Goal: Navigation & Orientation: Find specific page/section

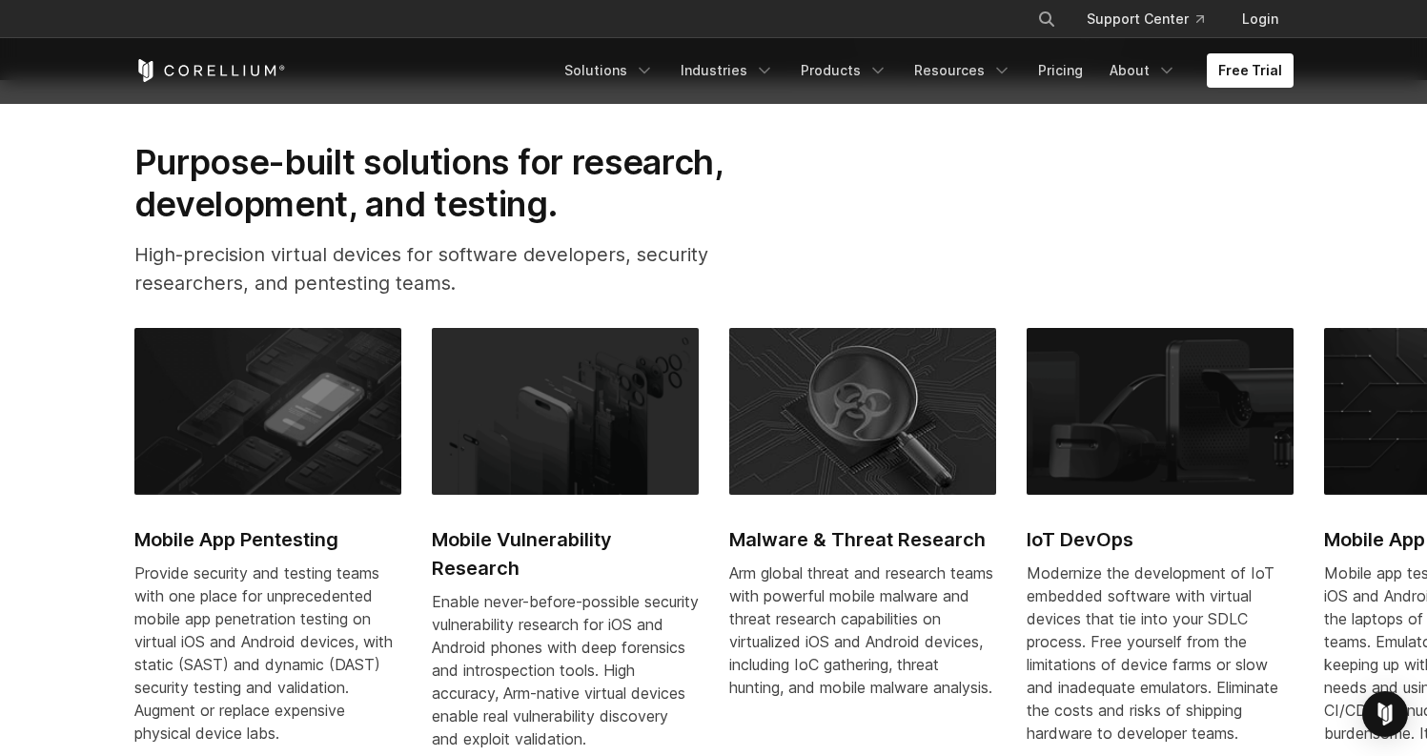
scroll to position [697, 0]
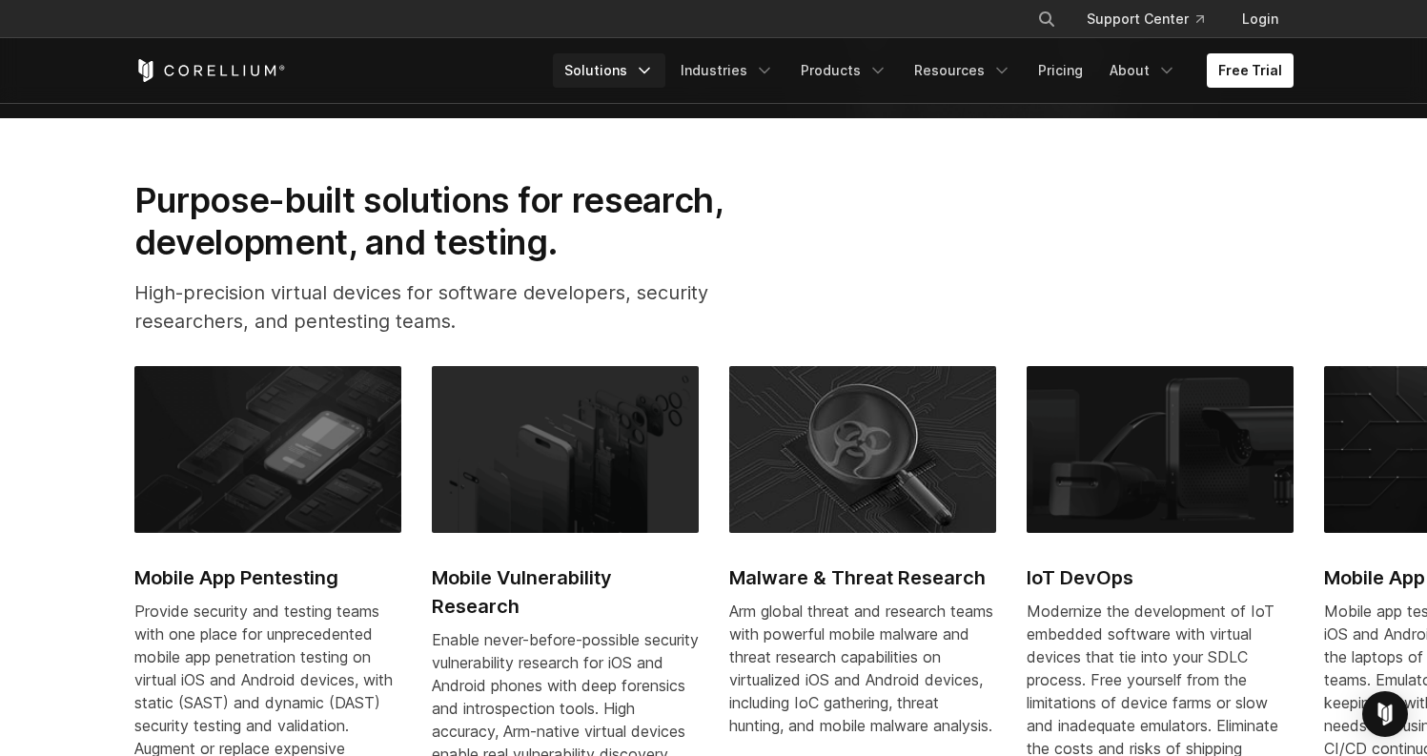
click at [654, 76] on icon "Navigation Menu" at bounding box center [644, 70] width 19 height 19
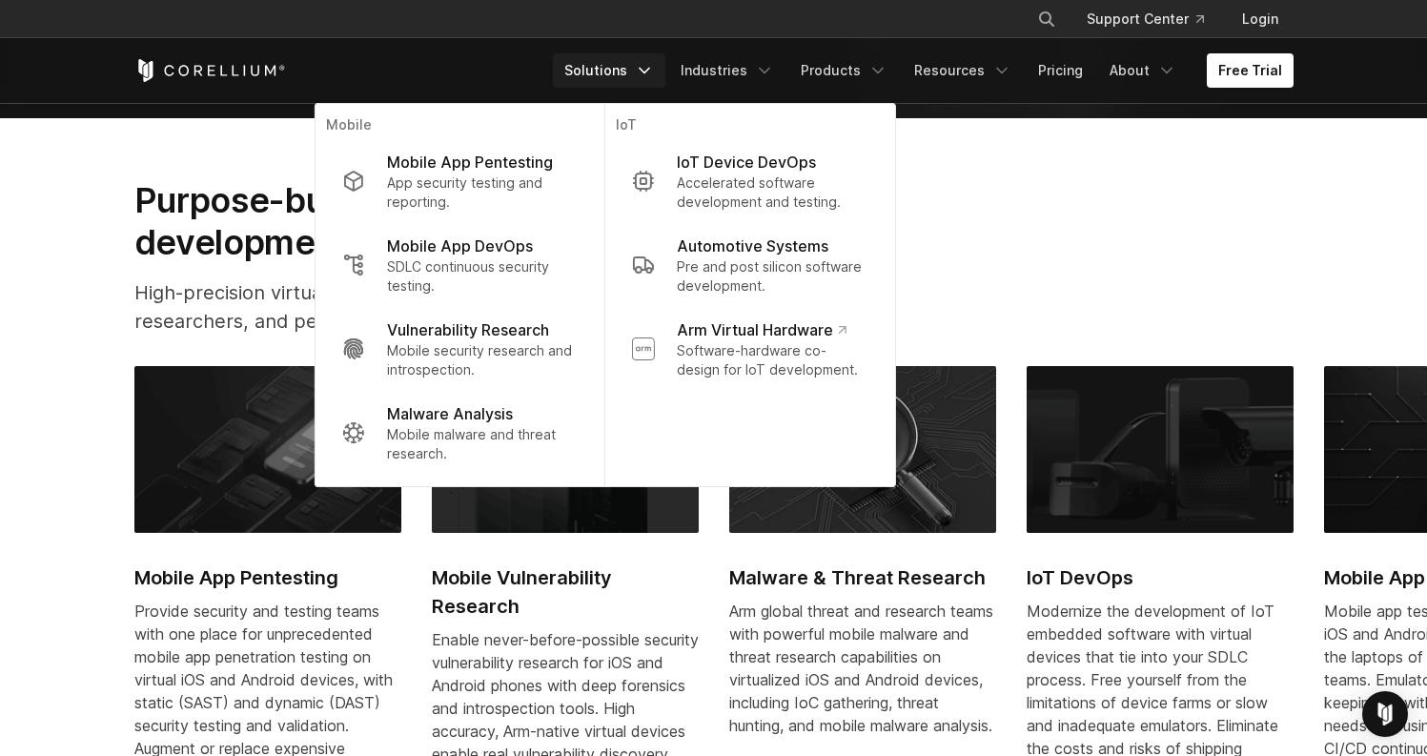
click at [654, 76] on icon "Navigation Menu" at bounding box center [644, 70] width 19 height 19
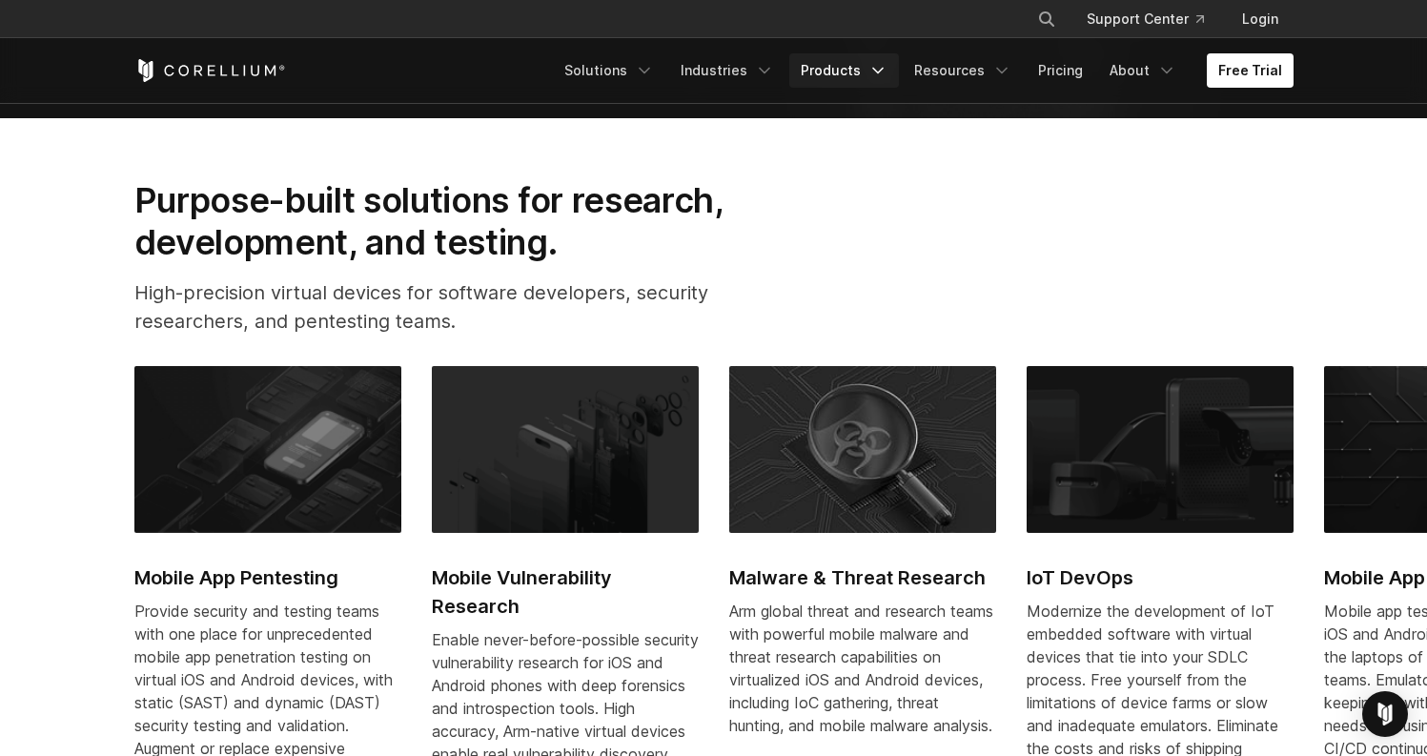
click at [835, 71] on link "Products" at bounding box center [844, 70] width 110 height 34
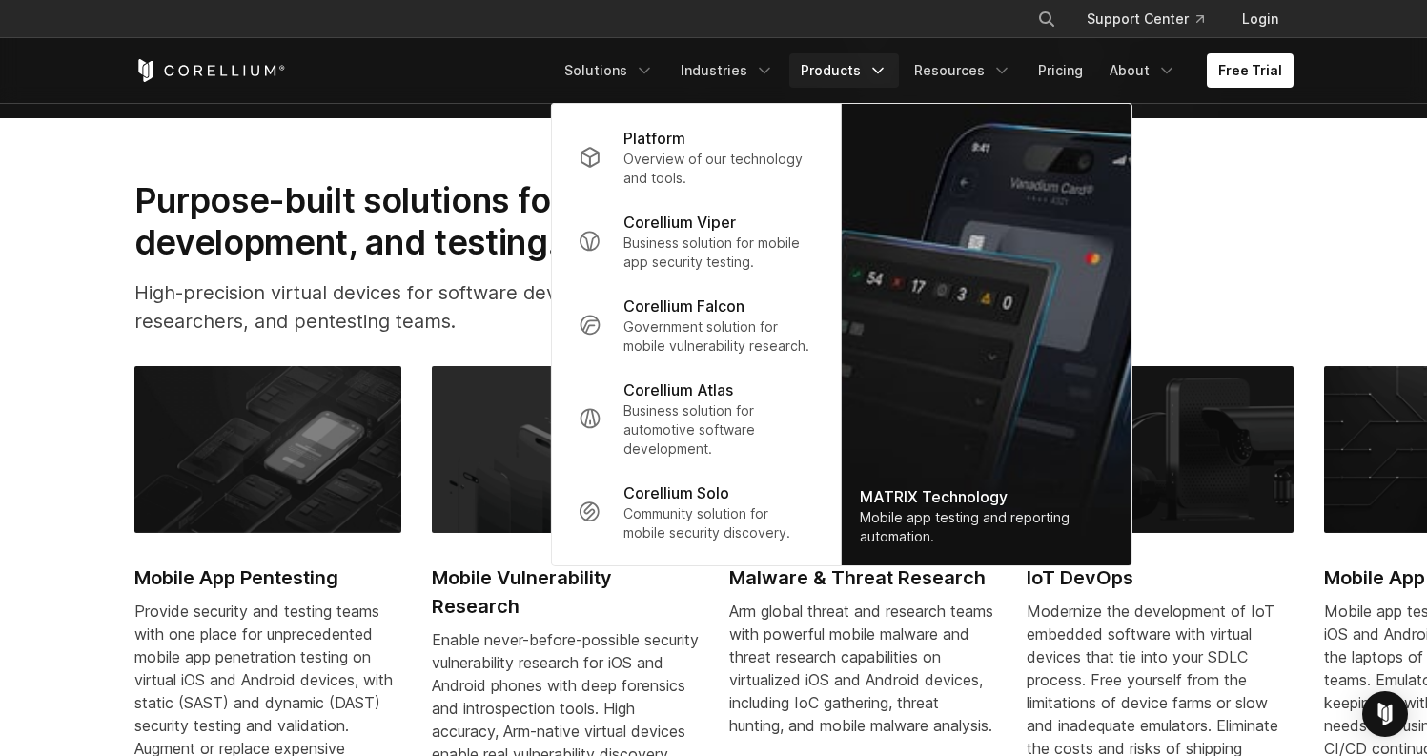
click at [863, 66] on link "Products" at bounding box center [844, 70] width 110 height 34
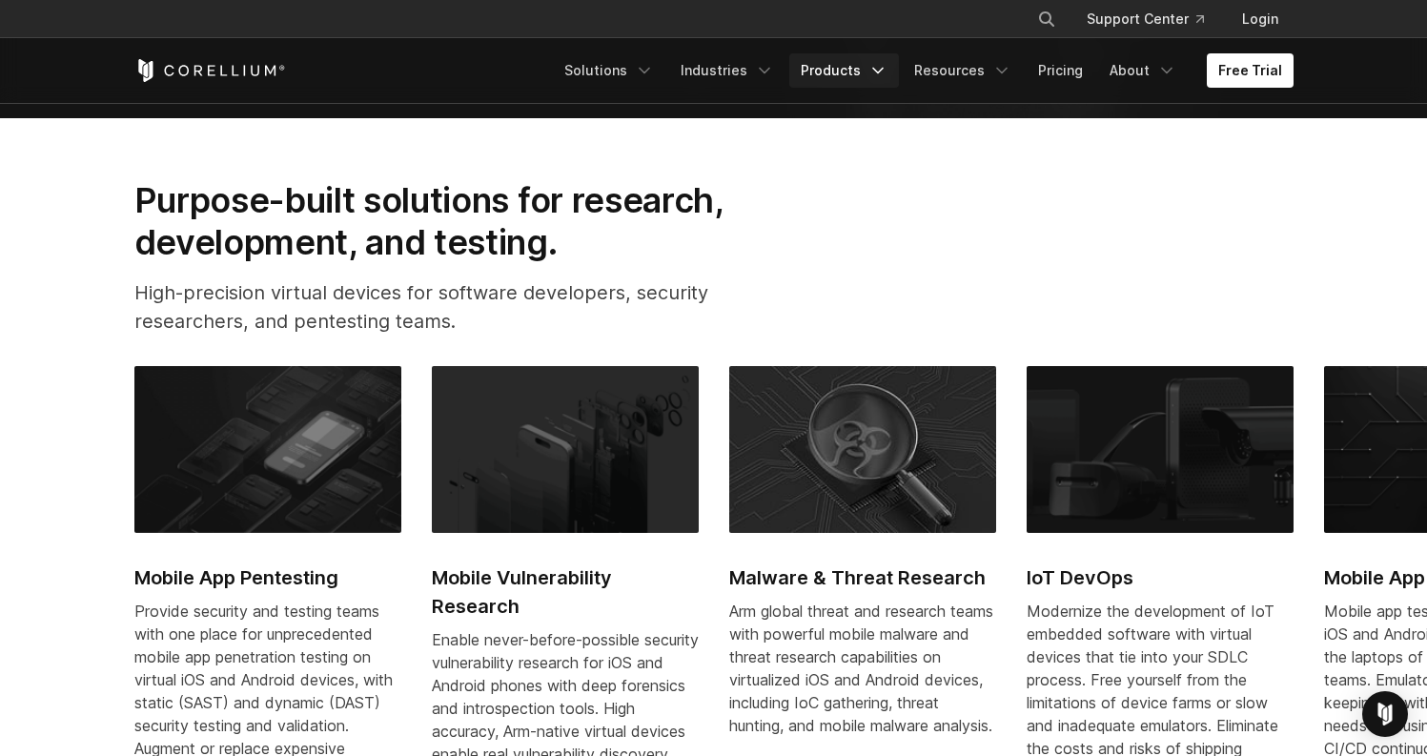
click at [863, 66] on link "Products" at bounding box center [844, 70] width 110 height 34
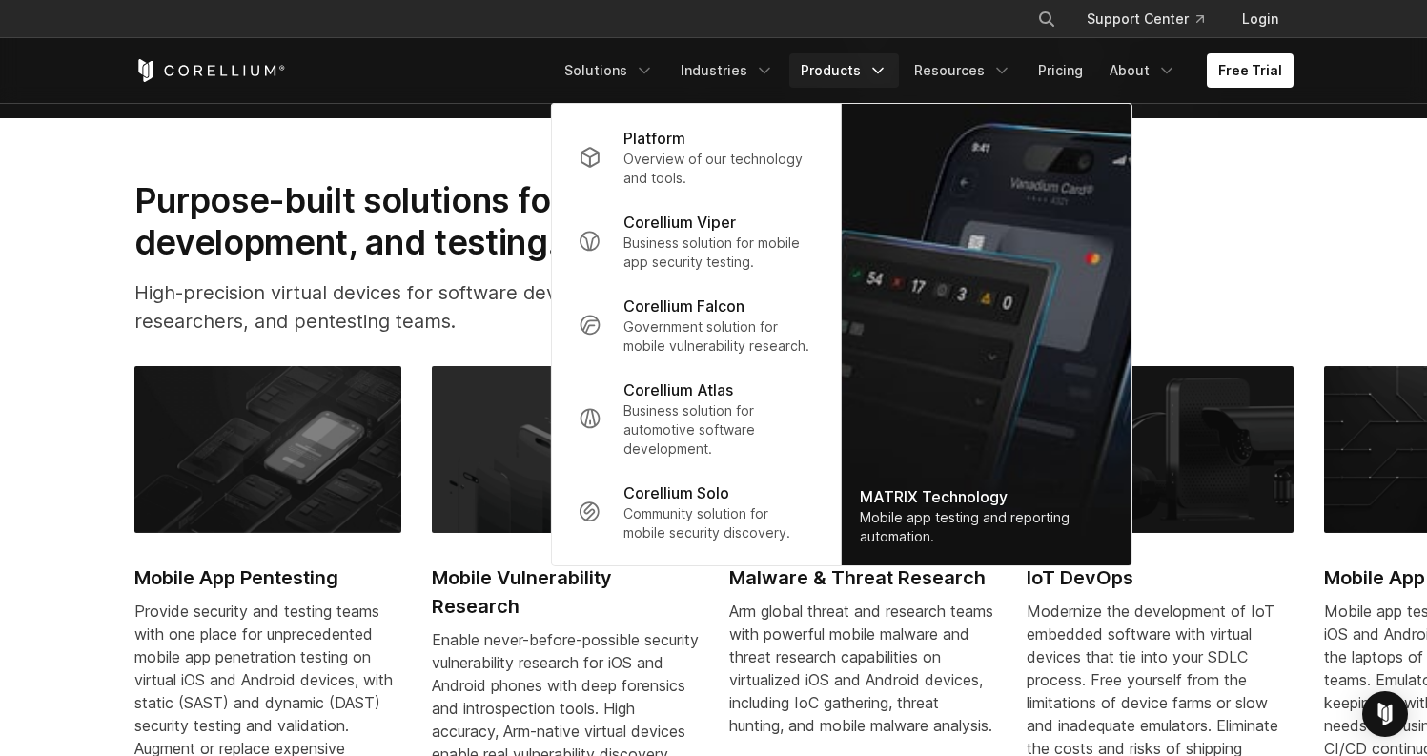
click at [863, 66] on link "Products" at bounding box center [844, 70] width 110 height 34
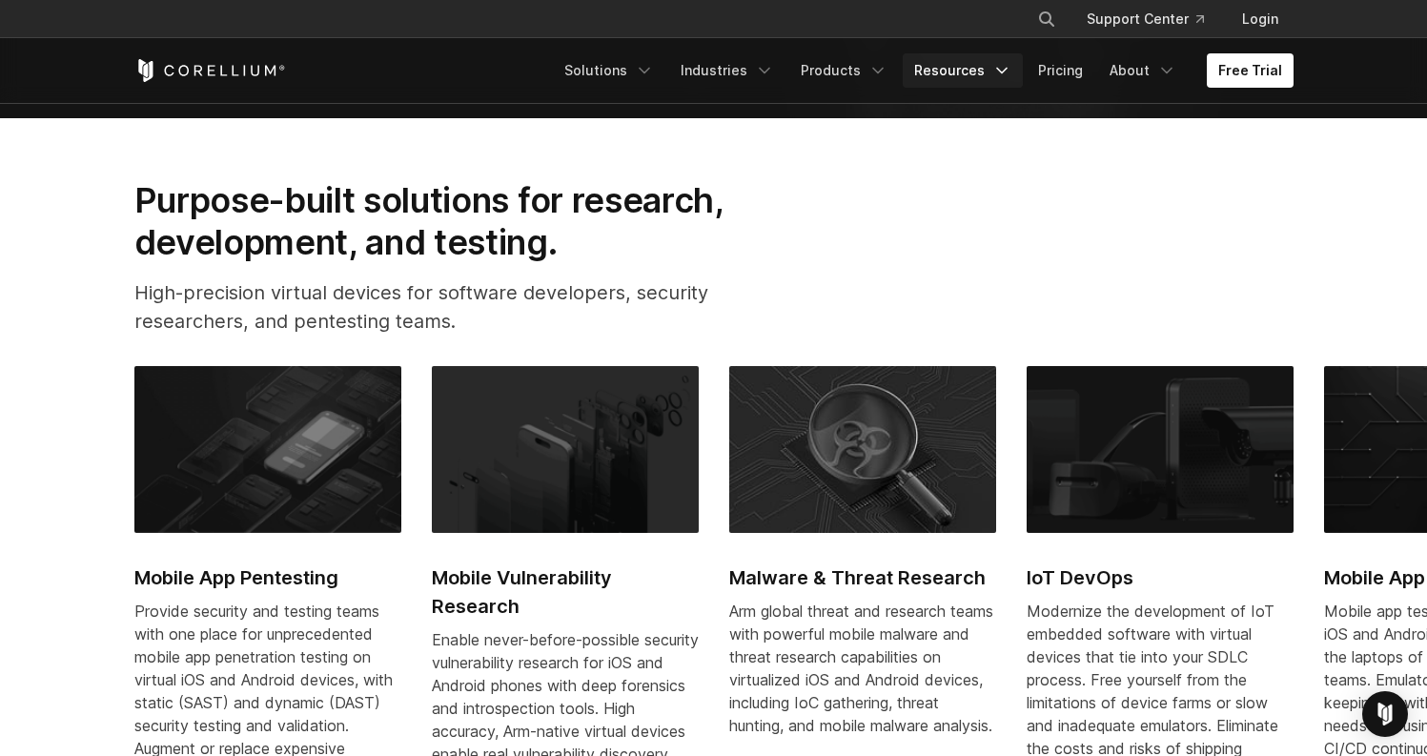
click at [988, 66] on link "Resources" at bounding box center [963, 70] width 120 height 34
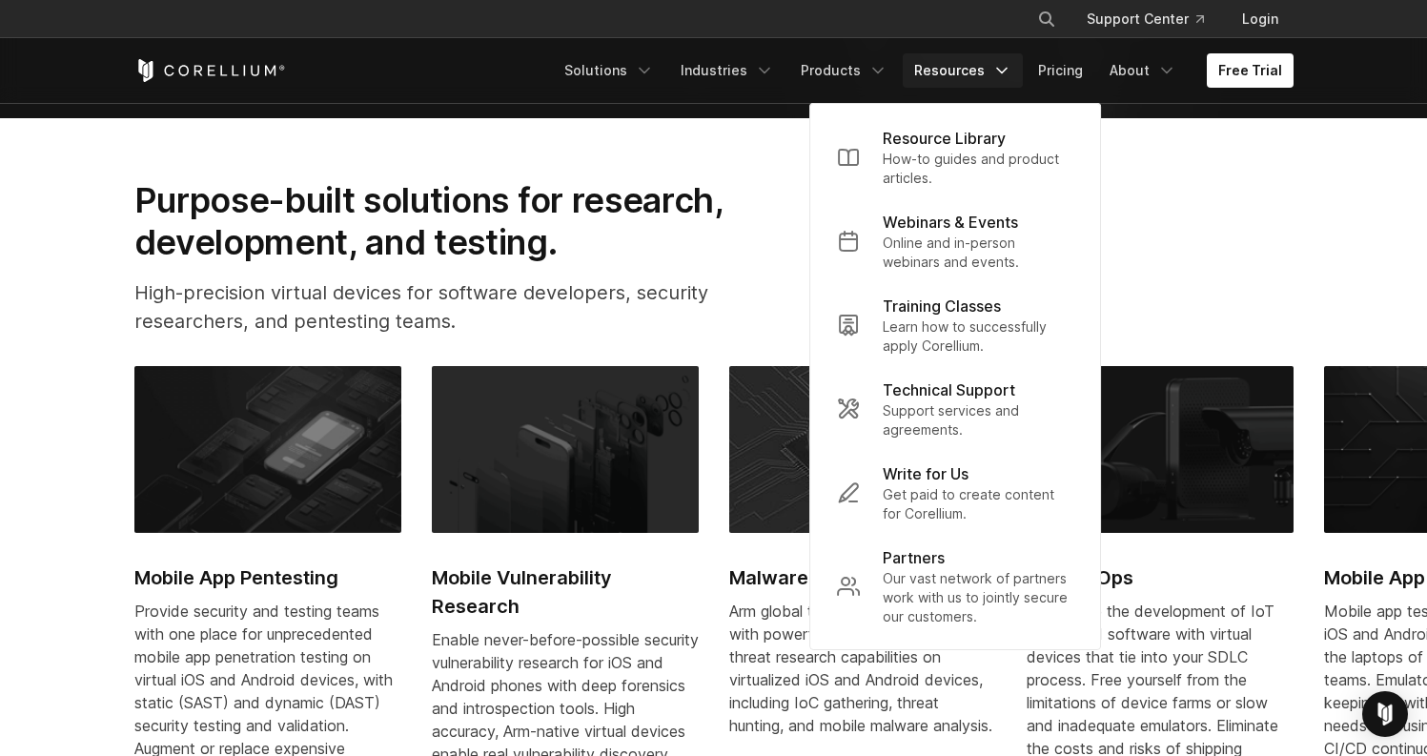
click at [988, 66] on link "Resources" at bounding box center [963, 70] width 120 height 34
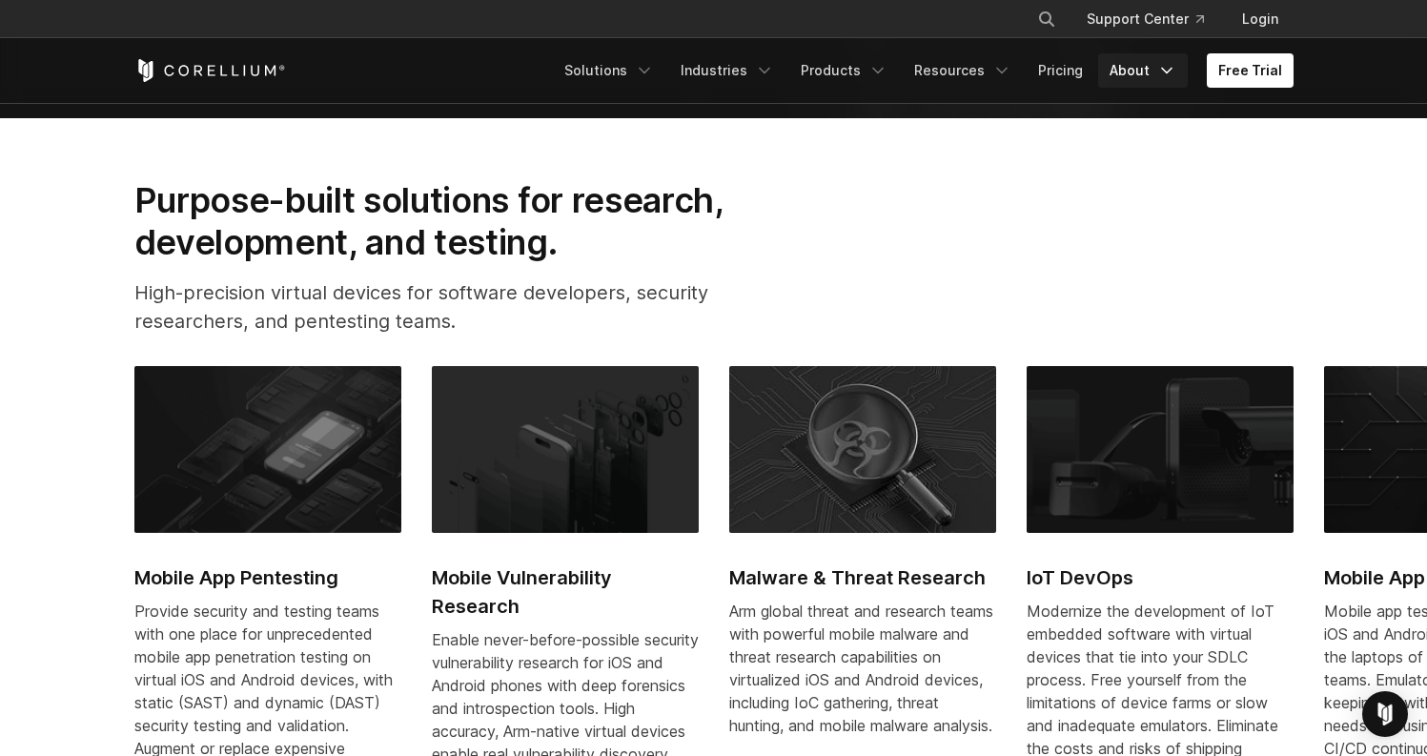
click at [1119, 60] on link "About" at bounding box center [1143, 70] width 90 height 34
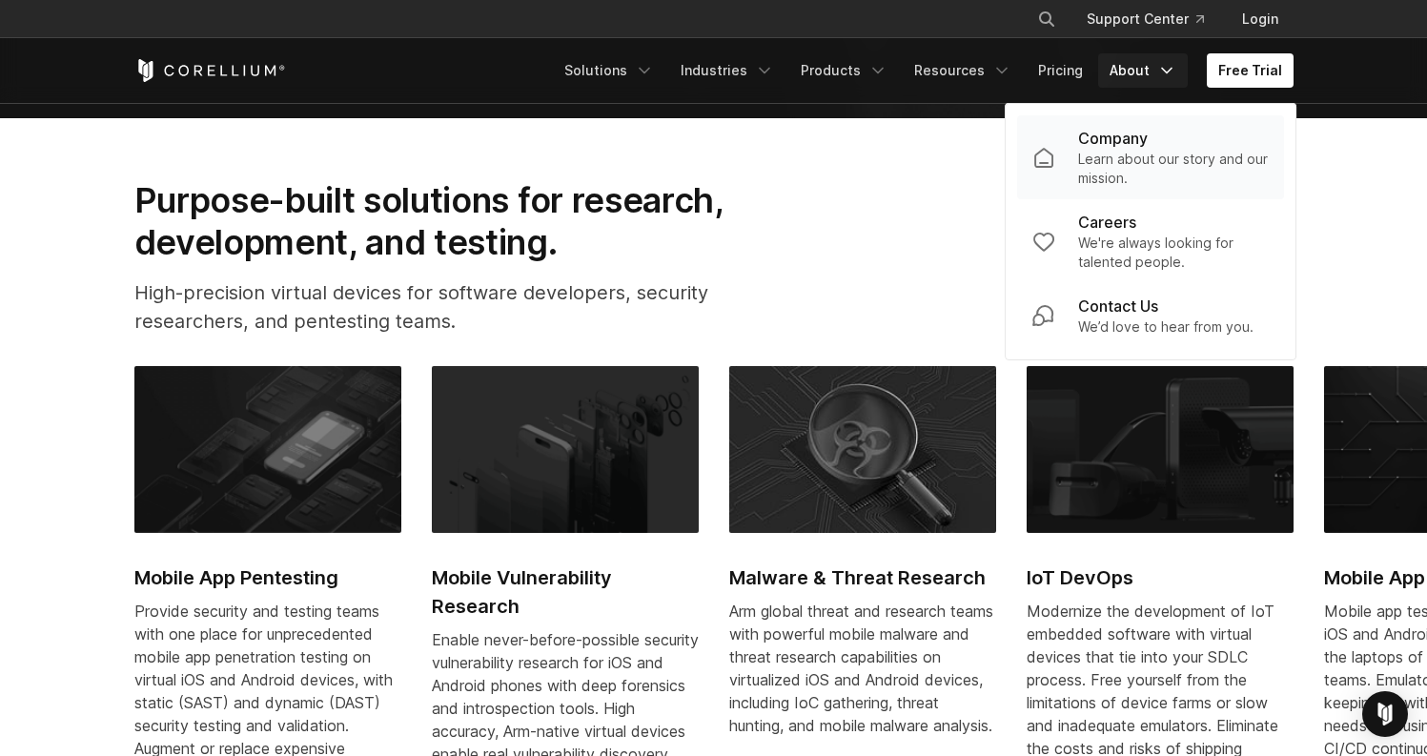
click at [1117, 138] on p "Company" at bounding box center [1113, 138] width 70 height 23
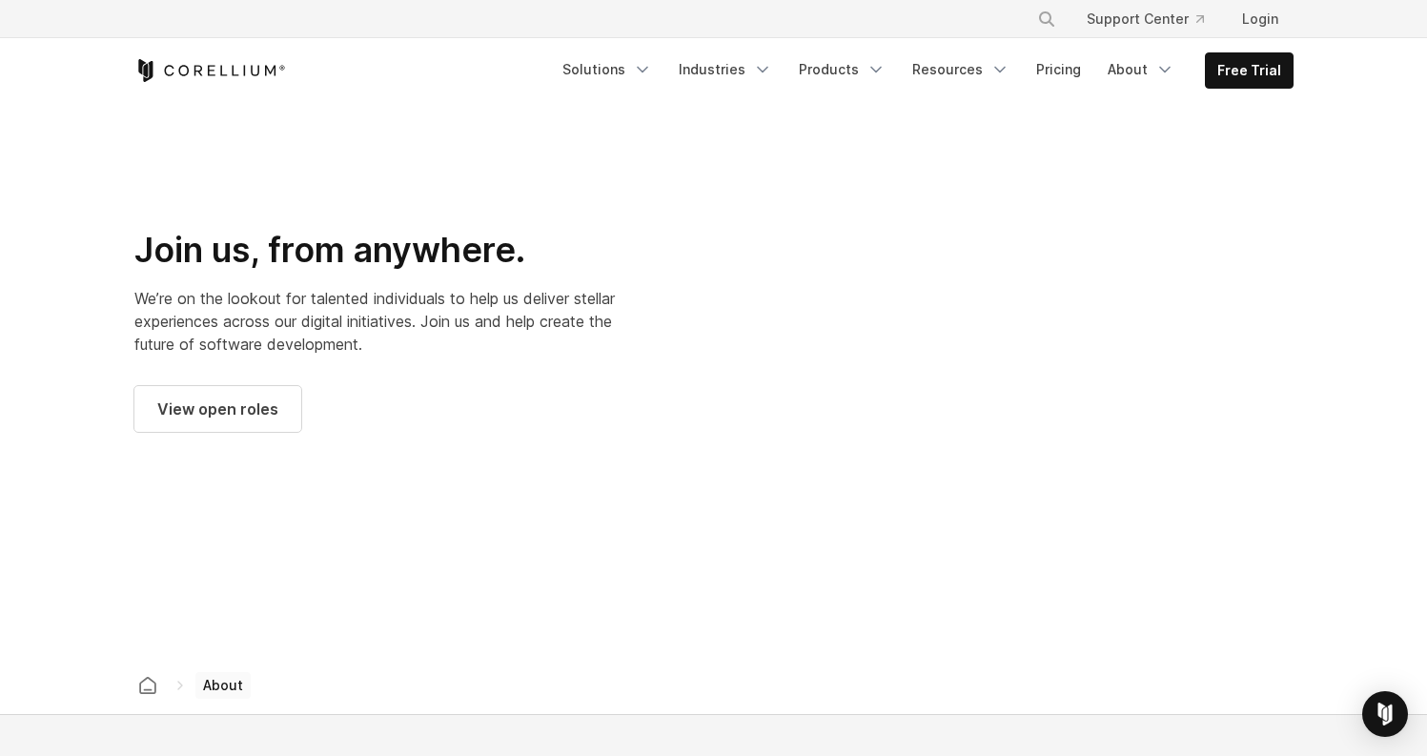
scroll to position [2578, 0]
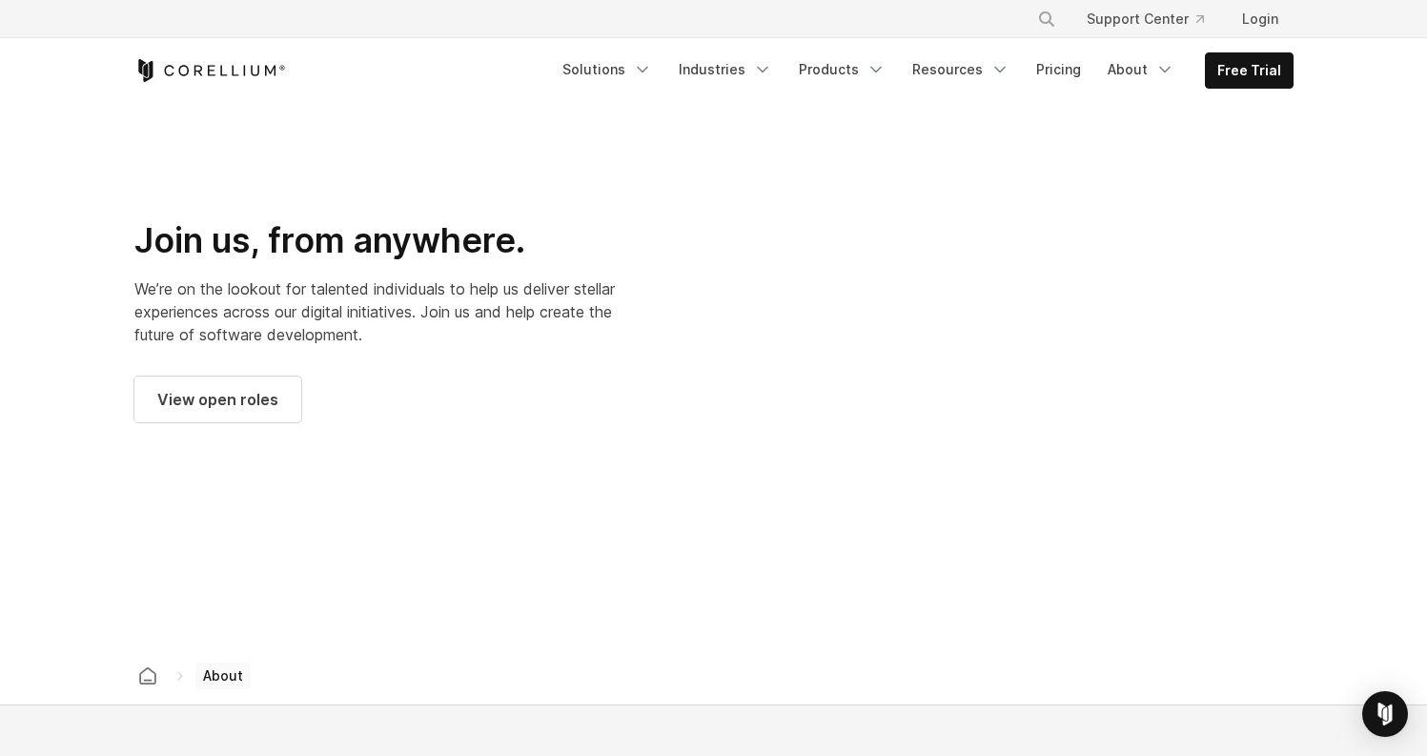
click at [733, 257] on div at bounding box center [1013, 321] width 560 height 560
click at [733, 281] on div at bounding box center [1013, 321] width 560 height 560
click at [839, 41] on div at bounding box center [1013, 321] width 560 height 560
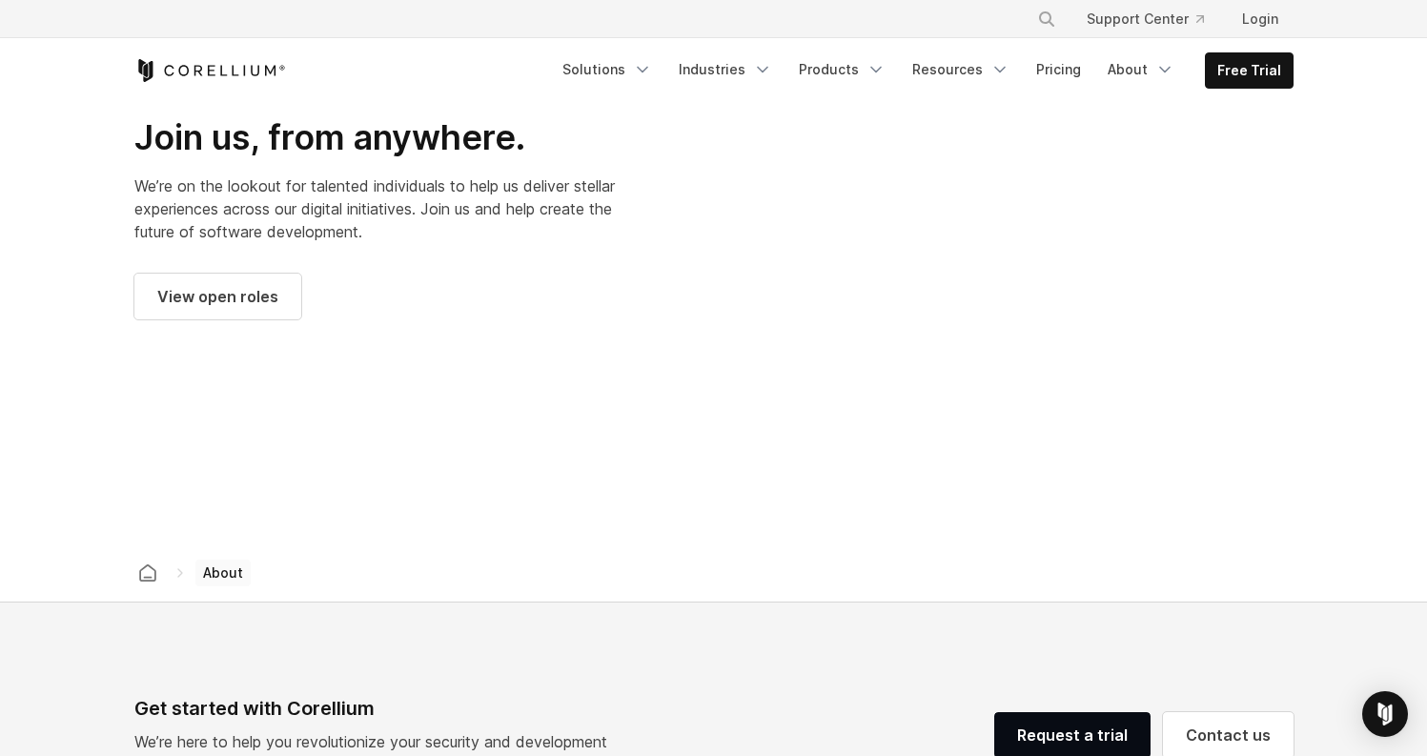
scroll to position [2634, 0]
